Goal: Task Accomplishment & Management: Use online tool/utility

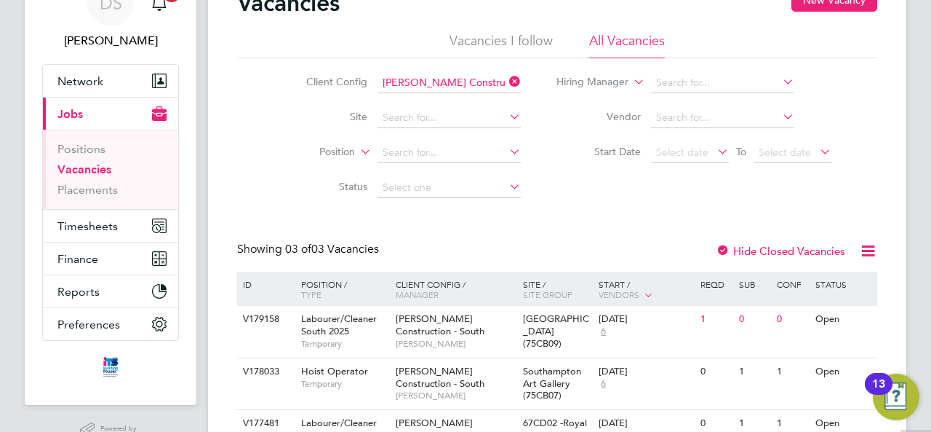
scroll to position [146, 0]
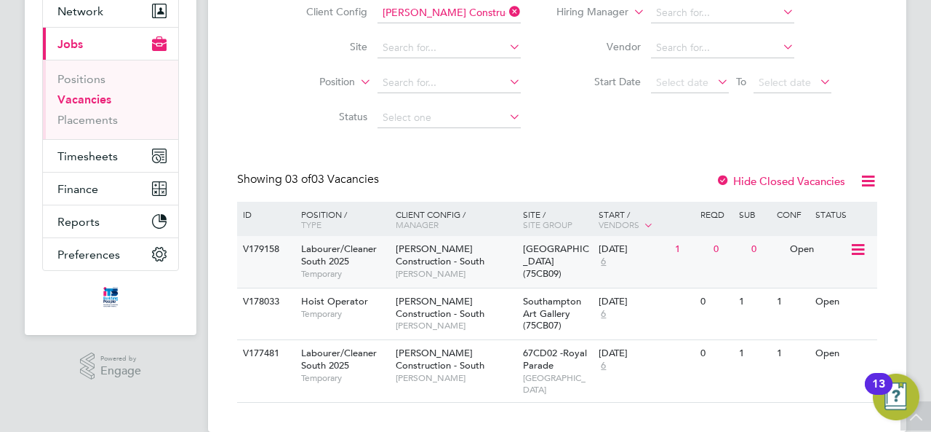
click at [855, 257] on icon at bounding box center [857, 249] width 15 height 17
click at [588, 258] on div "[GEOGRAPHIC_DATA] (75CB09)" at bounding box center [558, 262] width 76 height 52
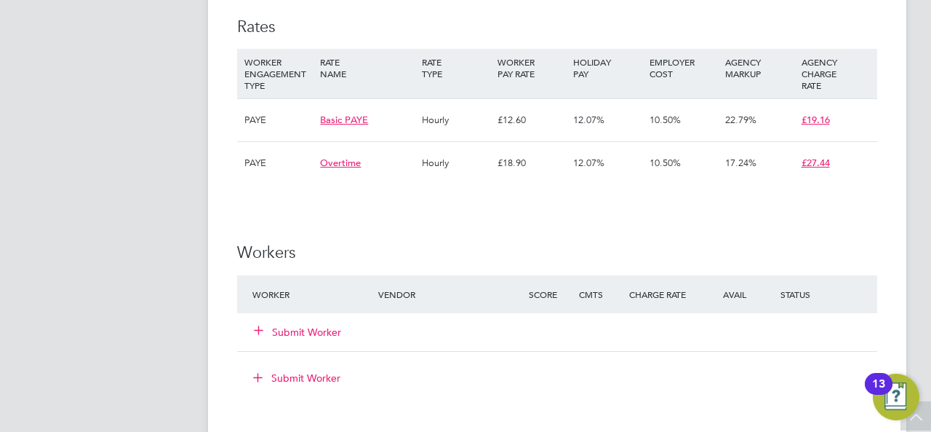
scroll to position [1019, 0]
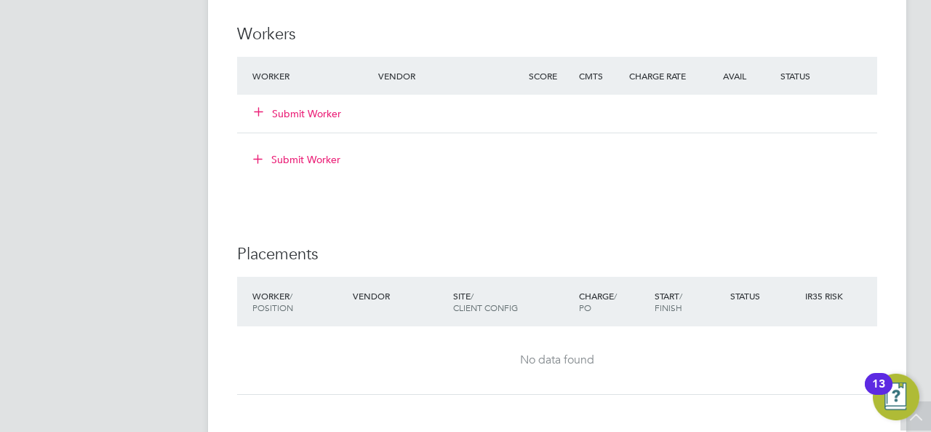
click at [310, 116] on button "Submit Worker" at bounding box center [298, 113] width 87 height 15
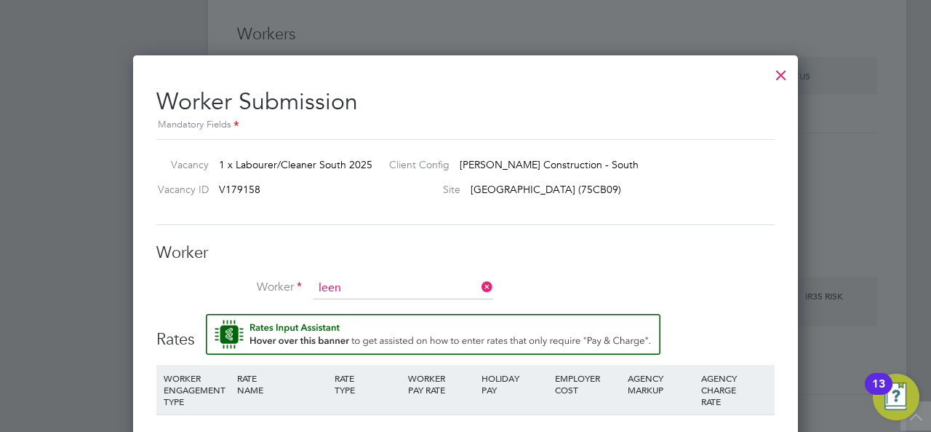
click at [406, 303] on li "Lee Norris ( LeeN orrisITS)" at bounding box center [404, 308] width 180 height 20
type input "Lee Norris (LeeNorrisITS)"
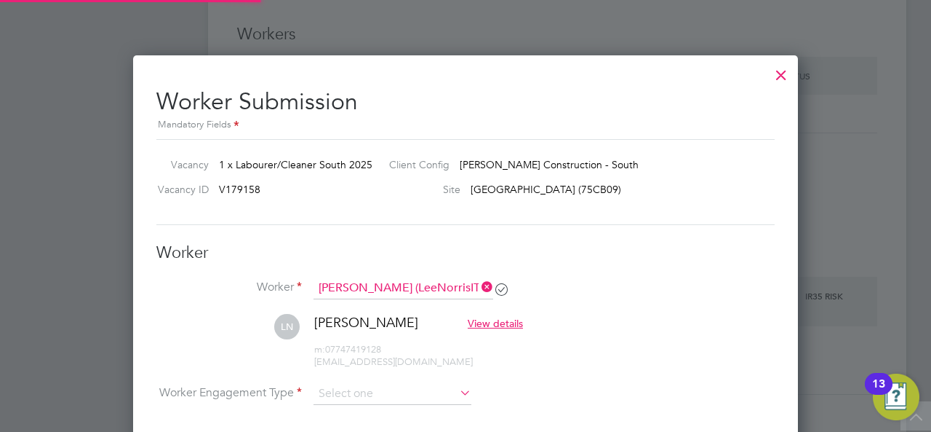
scroll to position [1262, 665]
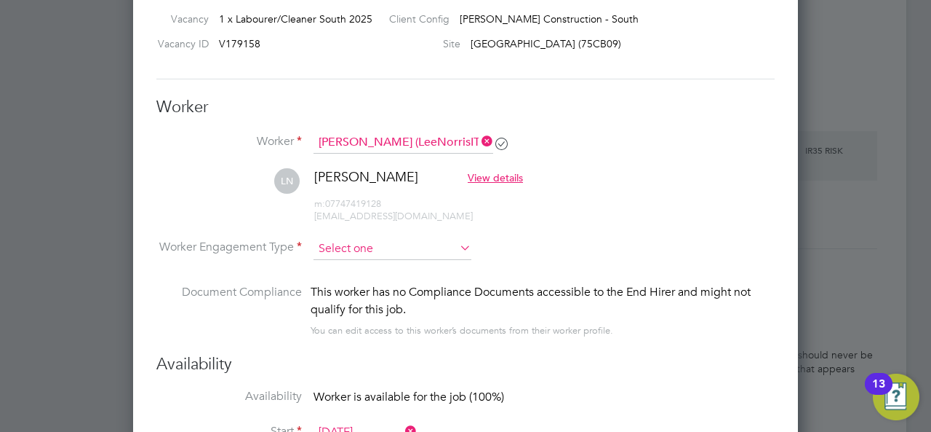
click at [394, 242] on input at bounding box center [393, 249] width 158 height 22
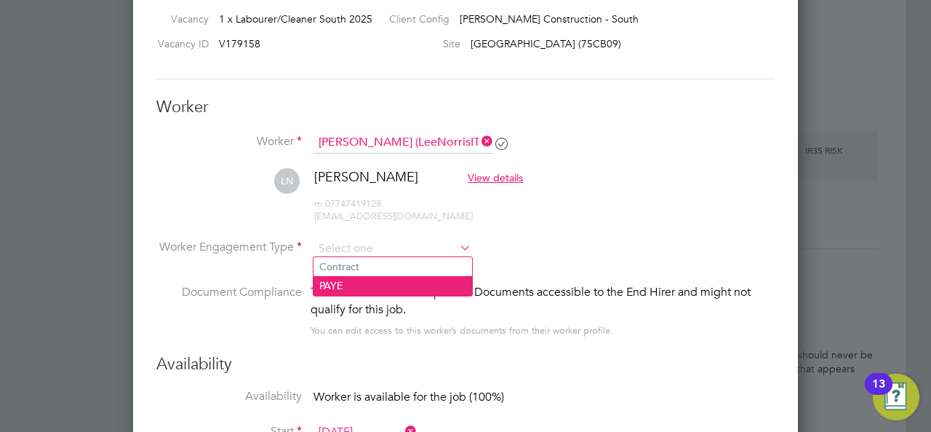
click at [329, 283] on li "PAYE" at bounding box center [393, 285] width 159 height 19
type input "PAYE"
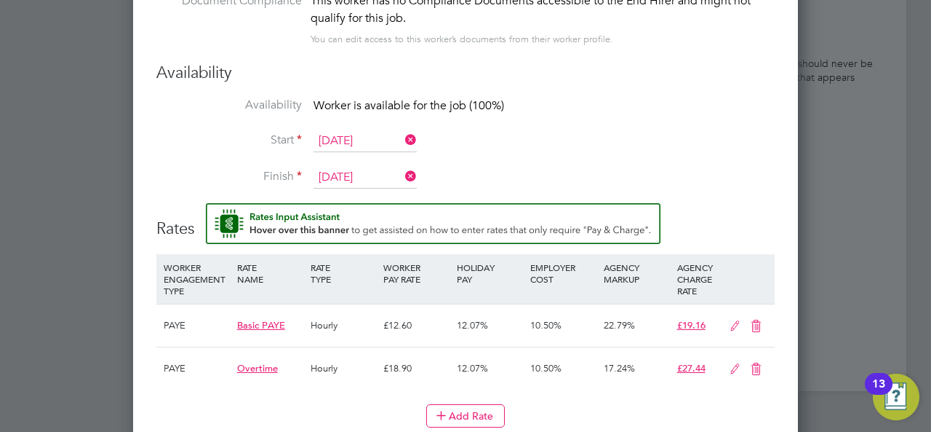
click at [715, 158] on li "Start 26 Aug 2025" at bounding box center [465, 148] width 619 height 36
click at [367, 171] on input "29 Aug 2025" at bounding box center [365, 178] width 103 height 22
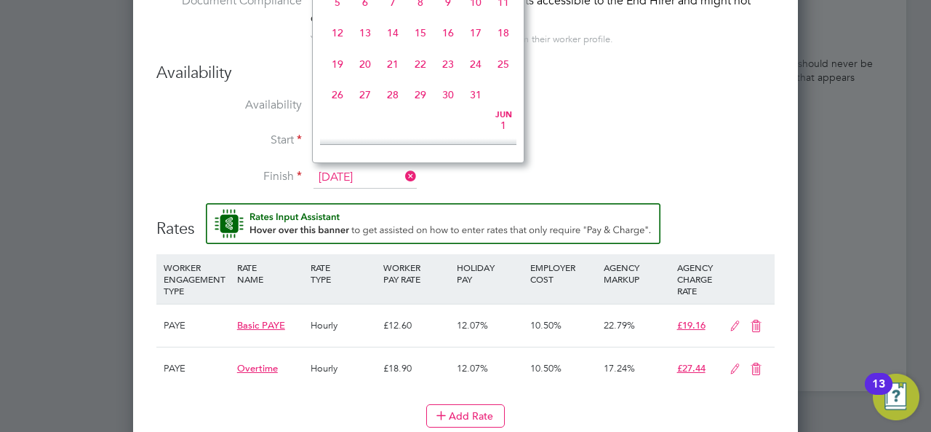
scroll to position [562, 0]
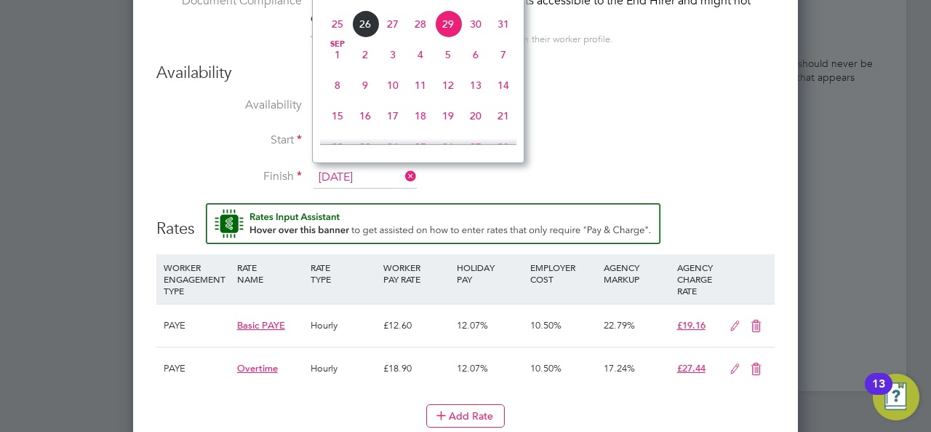
click at [448, 63] on span "5" at bounding box center [448, 55] width 28 height 28
type input "05 Sep 2025"
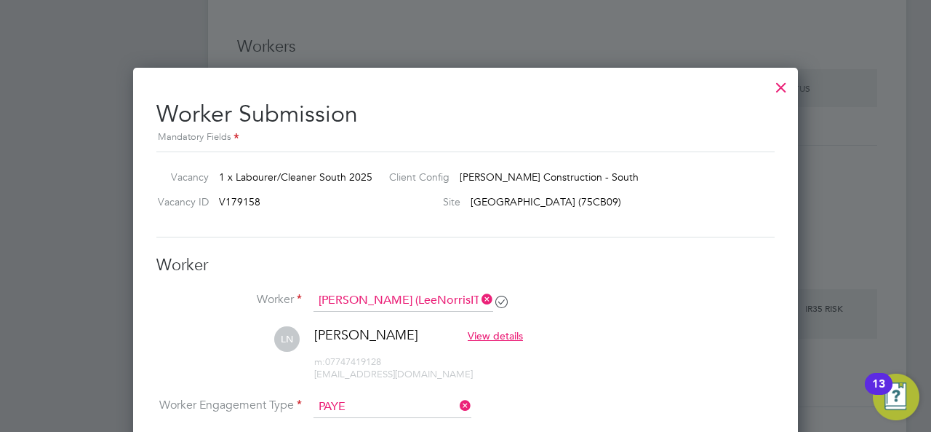
scroll to position [1092, 0]
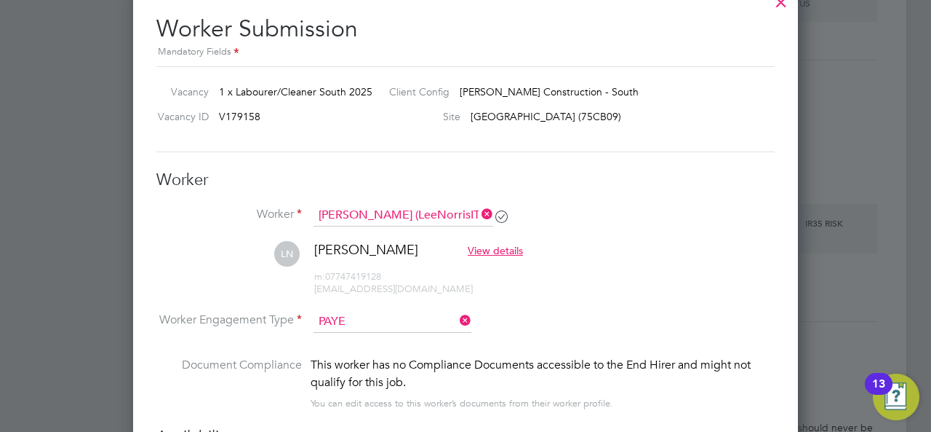
click at [233, 116] on span "V179158" at bounding box center [239, 116] width 41 height 13
copy span "V179158"
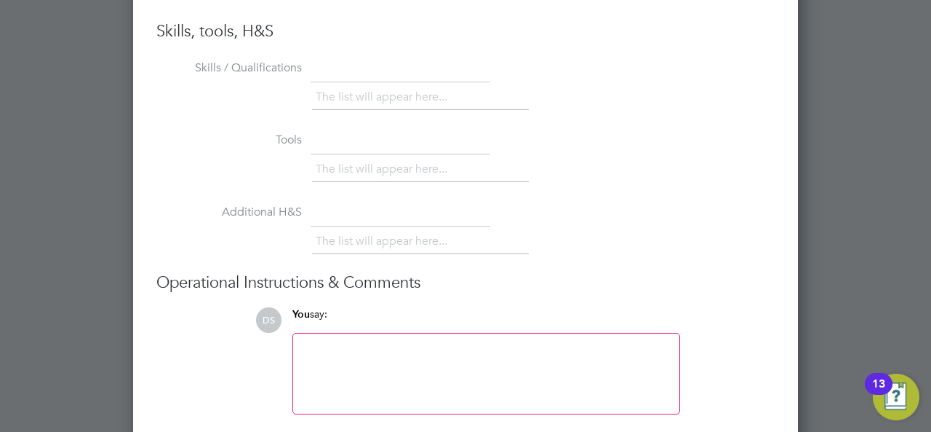
scroll to position [1942, 0]
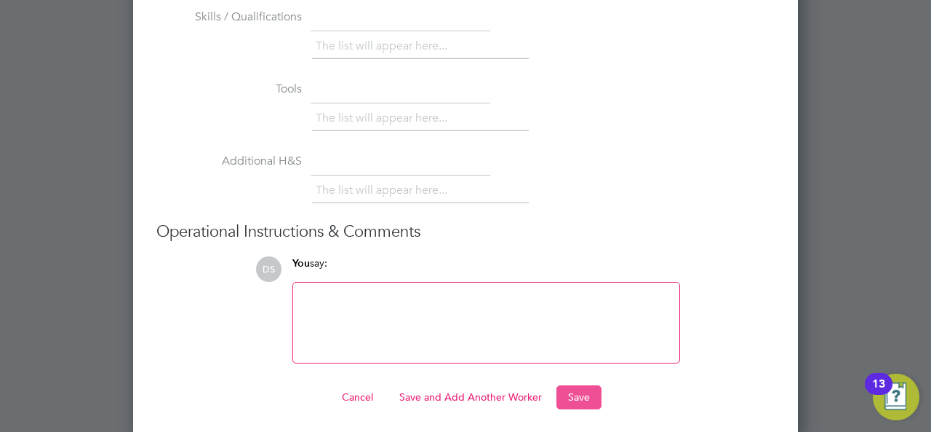
click at [588, 391] on button "Save" at bounding box center [579, 396] width 45 height 23
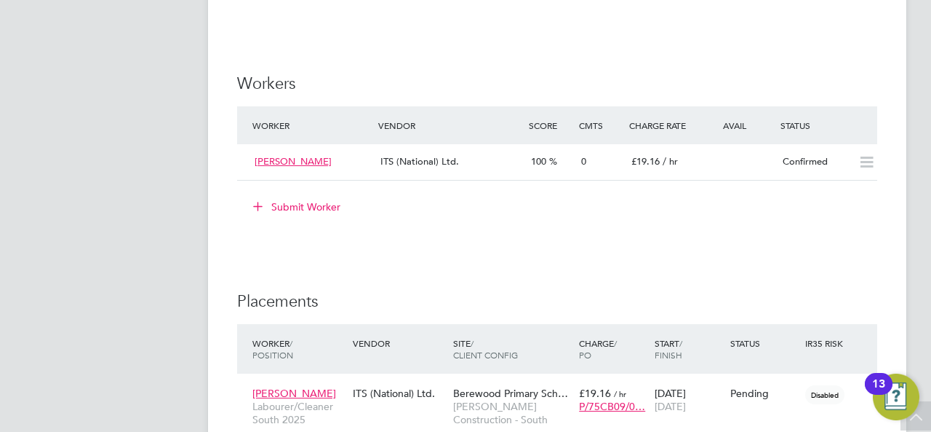
scroll to position [1019, 0]
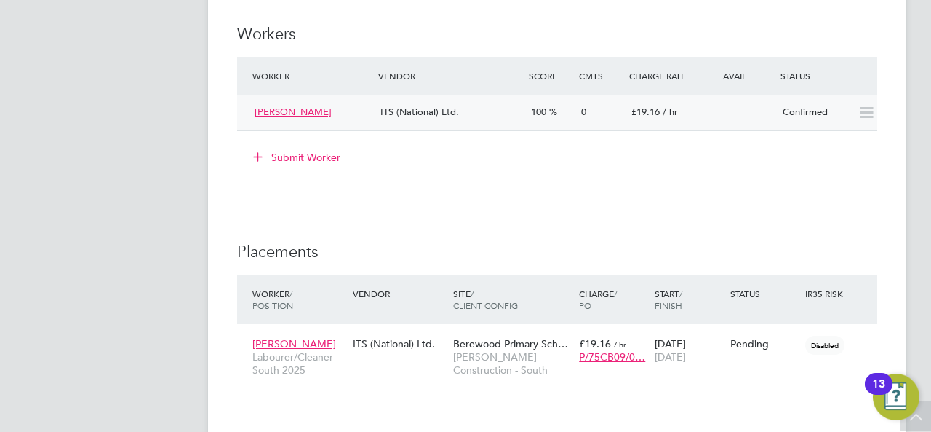
click at [800, 122] on div "Confirmed" at bounding box center [815, 112] width 76 height 24
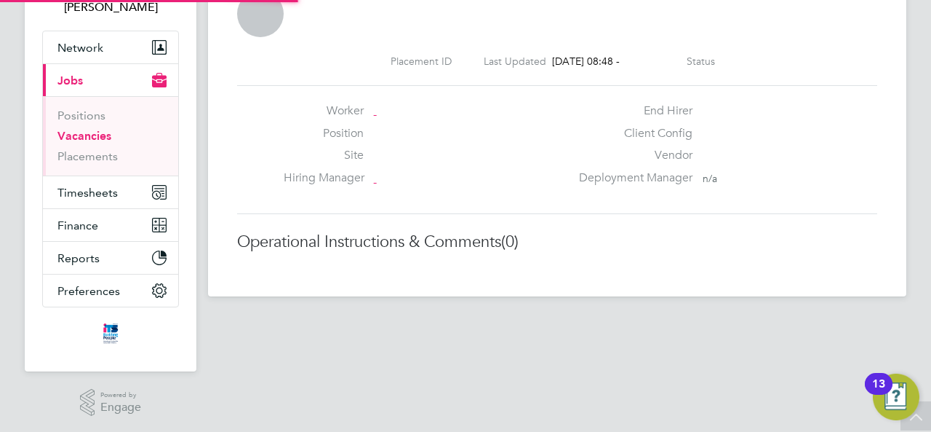
scroll to position [7, 7]
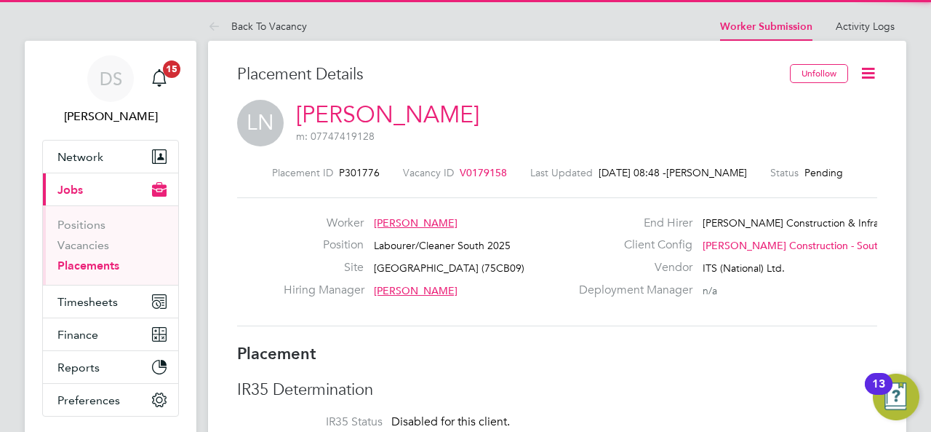
click at [866, 71] on icon at bounding box center [868, 73] width 18 height 18
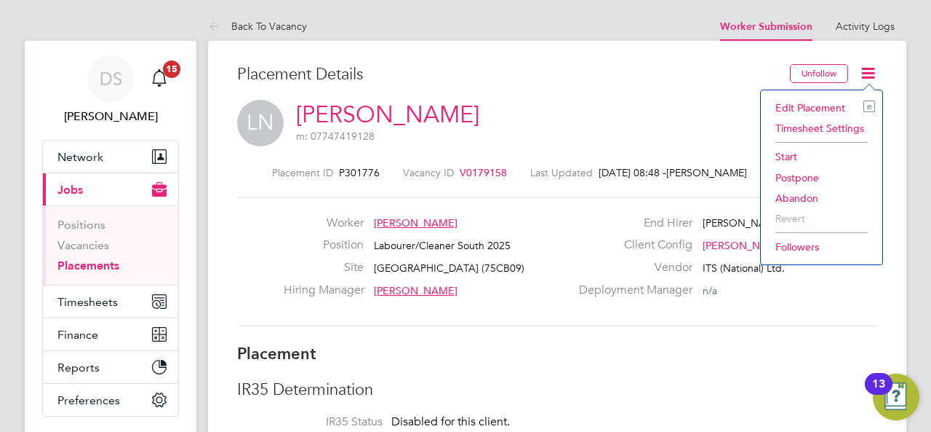
click at [790, 158] on li "Start" at bounding box center [821, 156] width 107 height 20
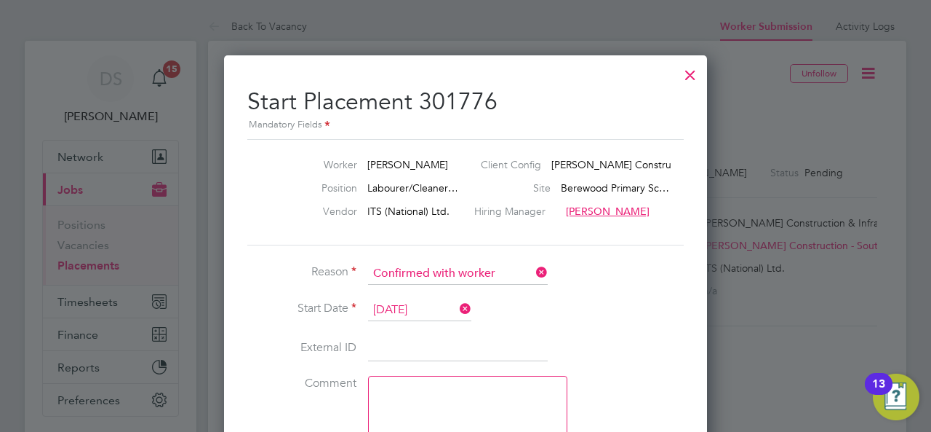
click at [693, 68] on div at bounding box center [691, 71] width 26 height 26
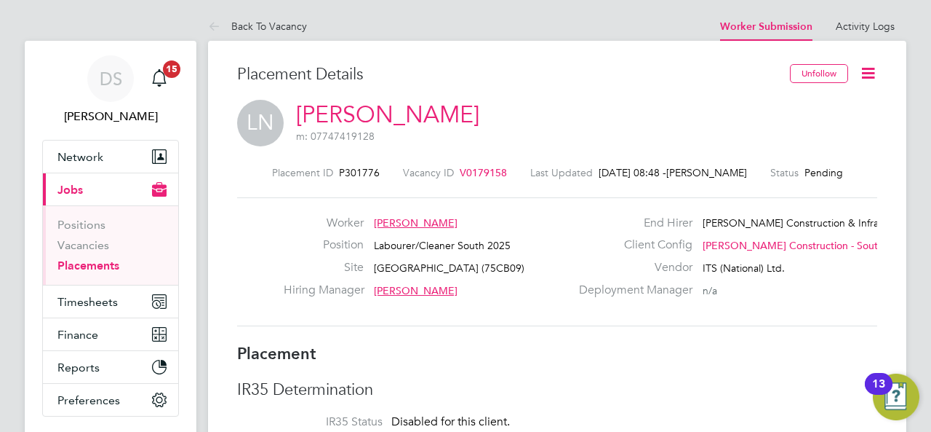
click at [873, 74] on icon at bounding box center [868, 73] width 18 height 18
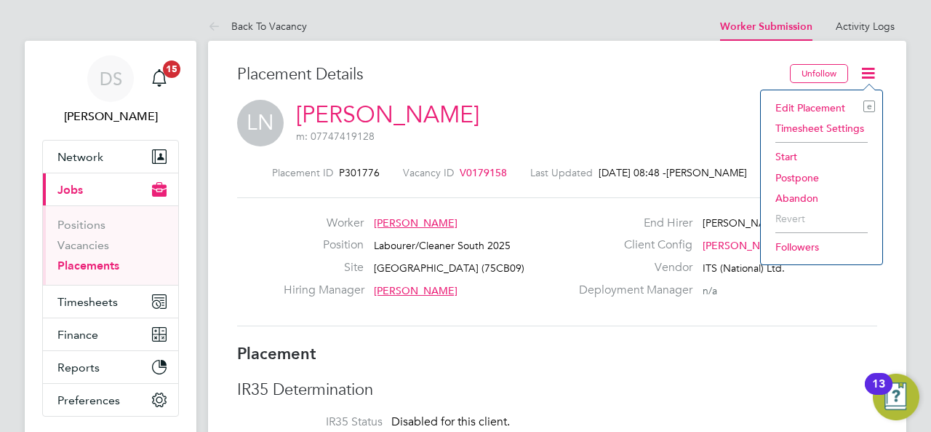
click at [799, 157] on li "Start" at bounding box center [821, 156] width 107 height 20
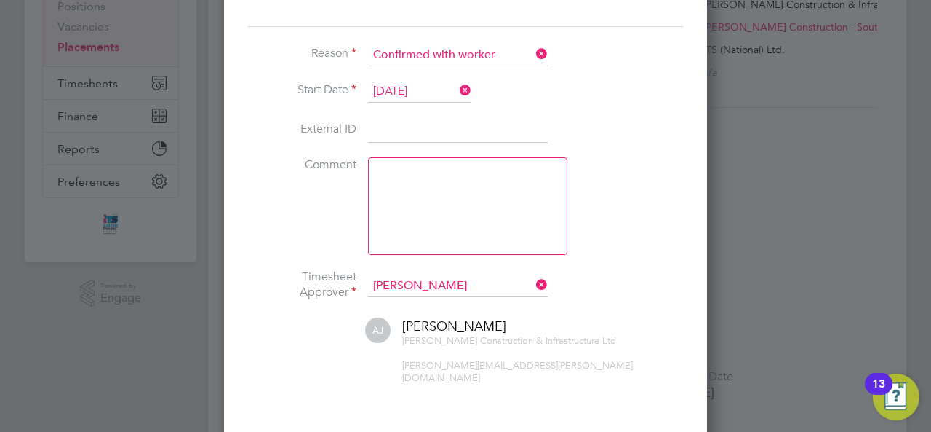
click at [414, 133] on input at bounding box center [458, 130] width 180 height 26
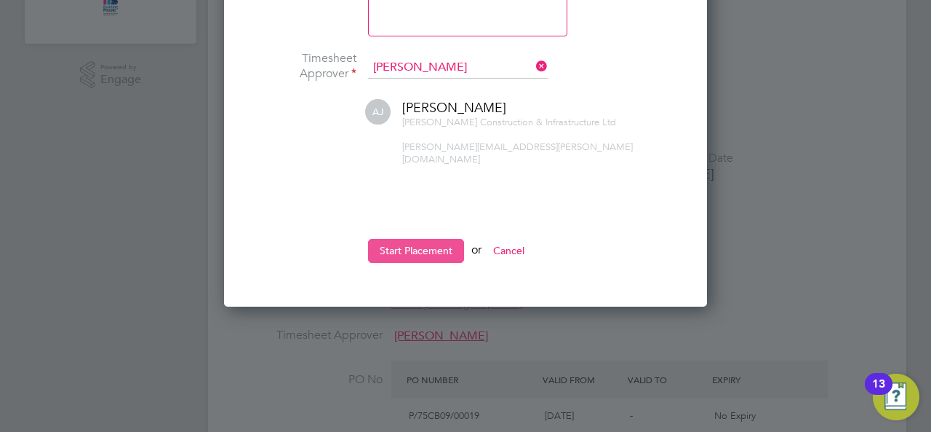
type input "LeeNorrisITS"
click at [429, 239] on button "Start Placement" at bounding box center [416, 250] width 96 height 23
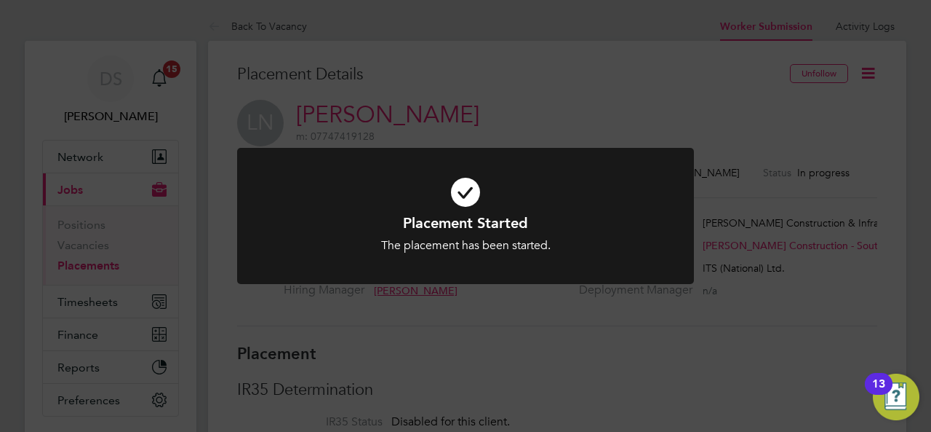
click at [496, 122] on div "Placement Started The placement has been started. Cancel Okay" at bounding box center [465, 216] width 931 height 432
